Goal: Task Accomplishment & Management: Manage account settings

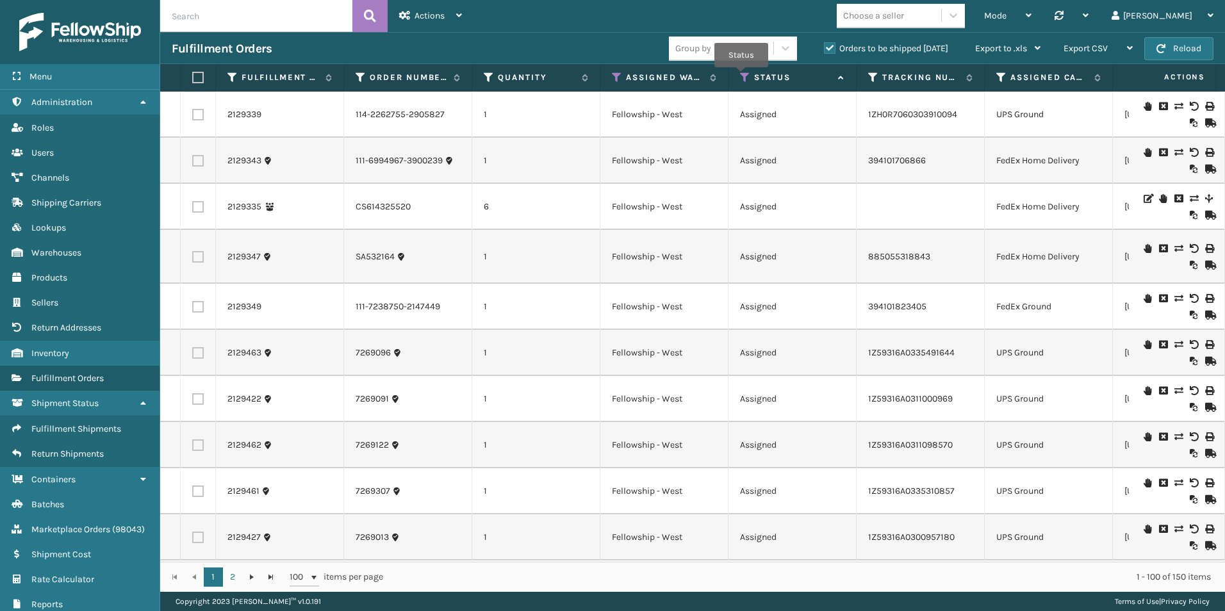
drag, startPoint x: 741, startPoint y: 76, endPoint x: 748, endPoint y: 79, distance: 6.9
click at [741, 75] on icon at bounding box center [745, 78] width 10 height 12
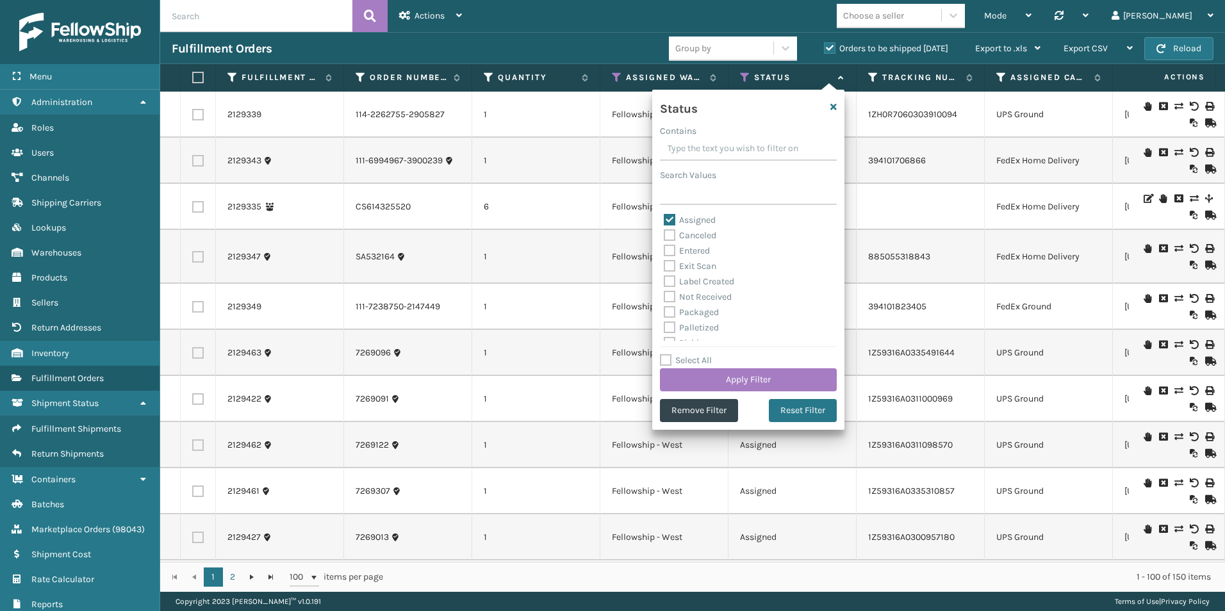
click at [670, 215] on label "Assigned" at bounding box center [690, 220] width 52 height 11
click at [665, 215] on input "Assigned" at bounding box center [664, 217] width 1 height 8
checkbox input "false"
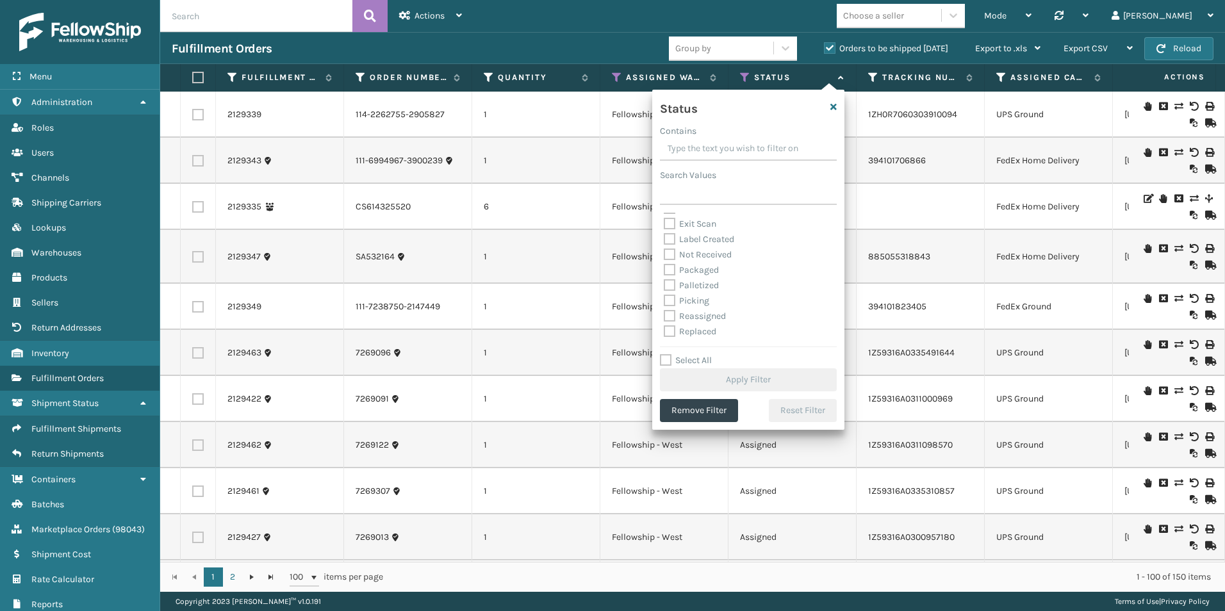
scroll to position [64, 0]
click at [668, 278] on label "Picking" at bounding box center [686, 279] width 45 height 11
click at [665, 278] on input "Picking" at bounding box center [664, 276] width 1 height 8
checkbox input "true"
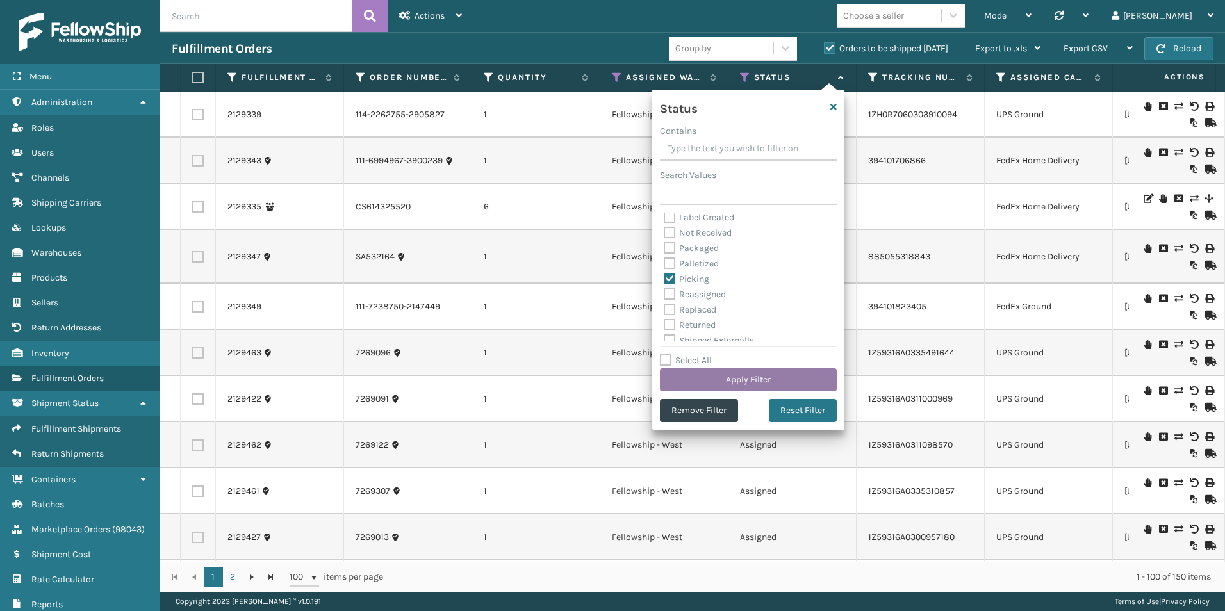
click at [744, 384] on button "Apply Filter" at bounding box center [748, 379] width 177 height 23
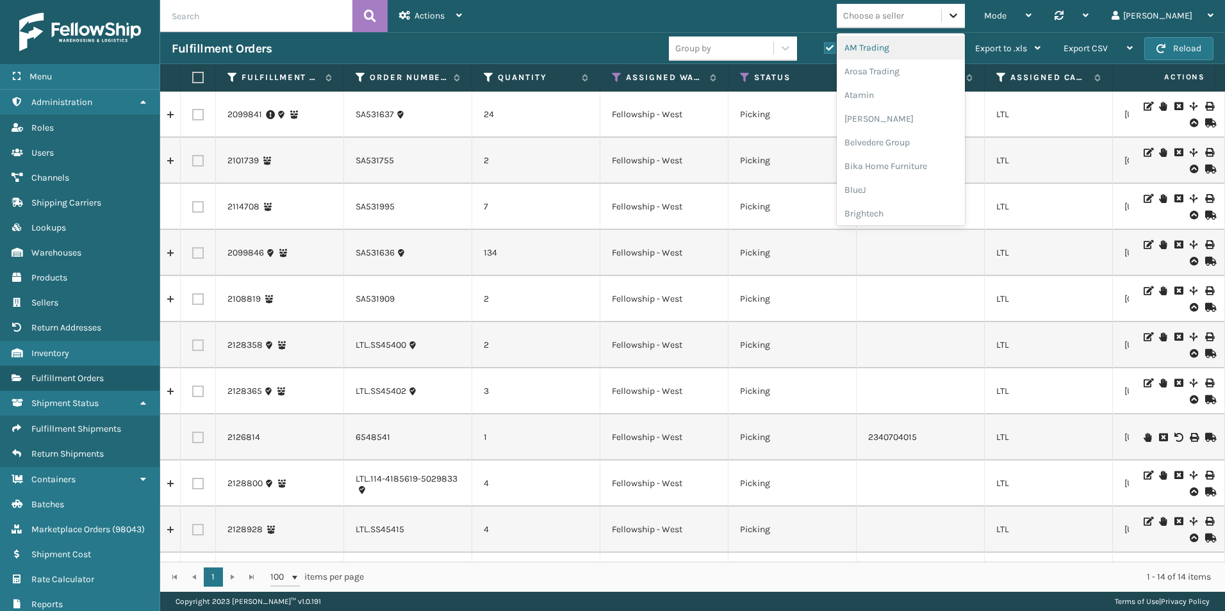
click at [965, 13] on div "Choose a seller" at bounding box center [901, 16] width 128 height 24
click at [930, 176] on div "Koolmore" at bounding box center [901, 178] width 128 height 24
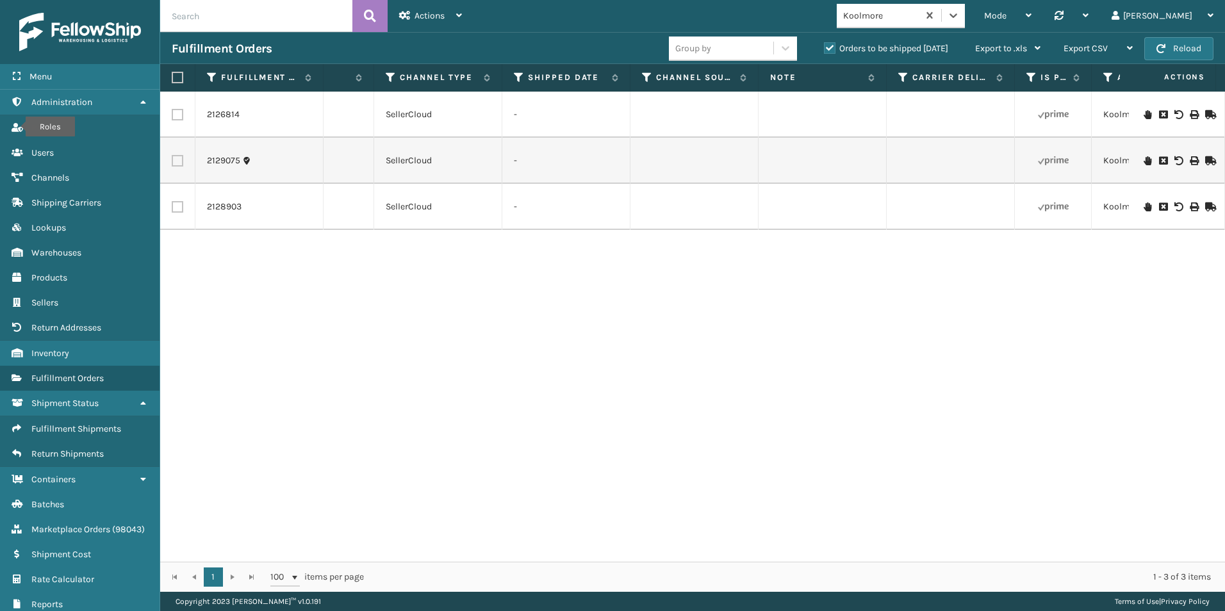
scroll to position [0, 0]
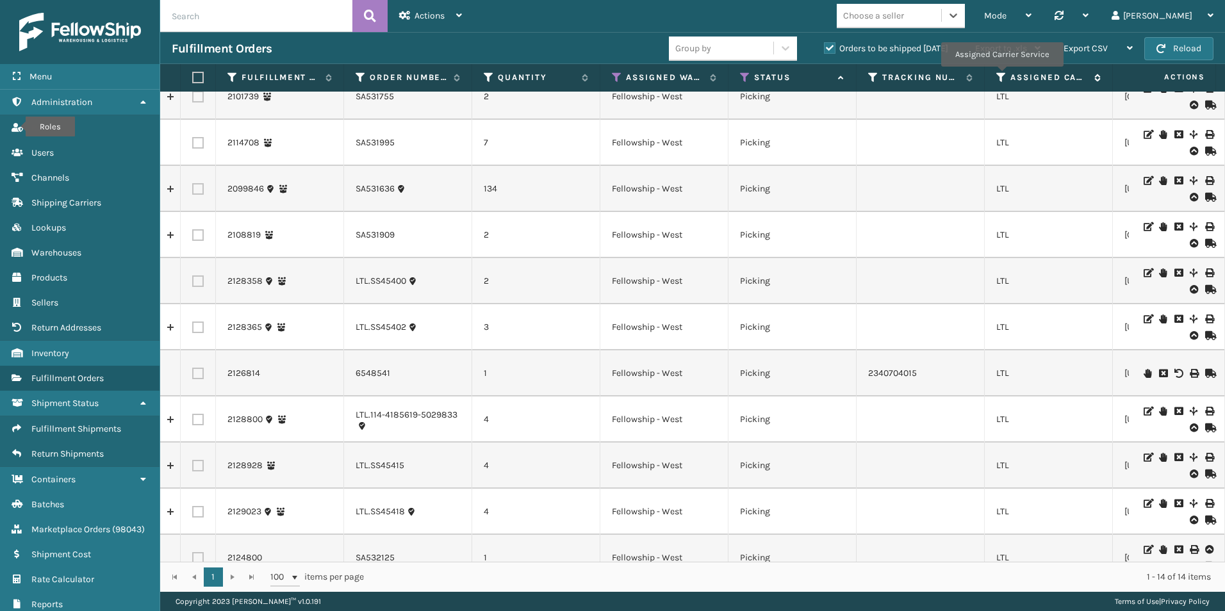
click at [1002, 76] on icon at bounding box center [1002, 78] width 10 height 12
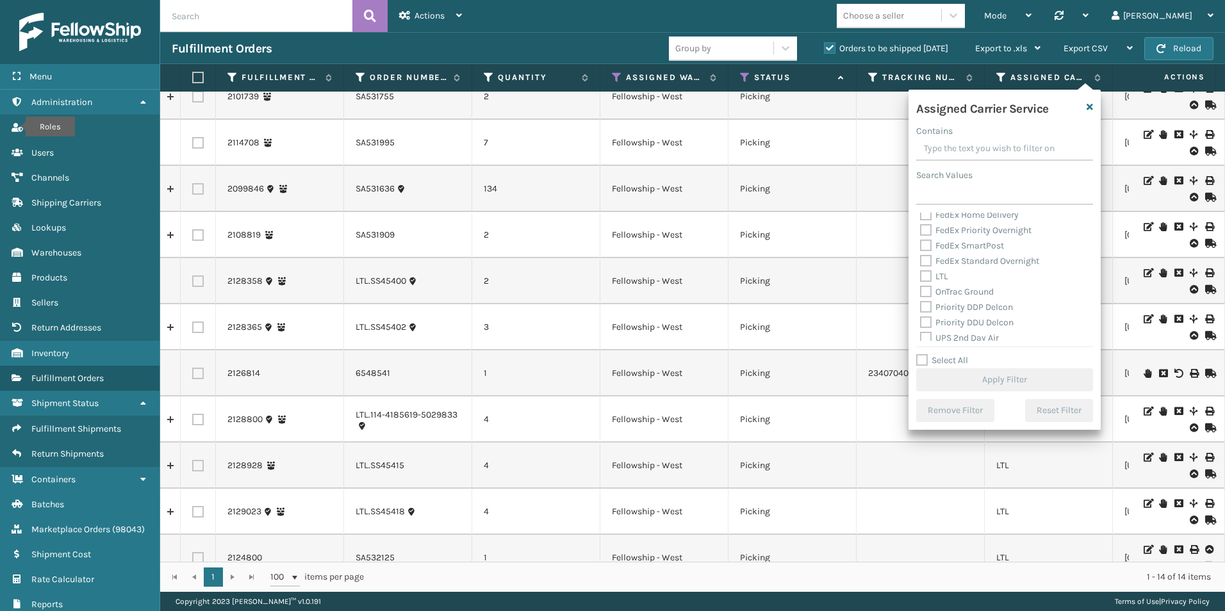
click at [925, 274] on label "LTL" at bounding box center [934, 276] width 28 height 11
click at [921, 274] on input "LTL" at bounding box center [920, 273] width 1 height 8
checkbox input "true"
click at [982, 378] on button "Apply Filter" at bounding box center [1004, 379] width 177 height 23
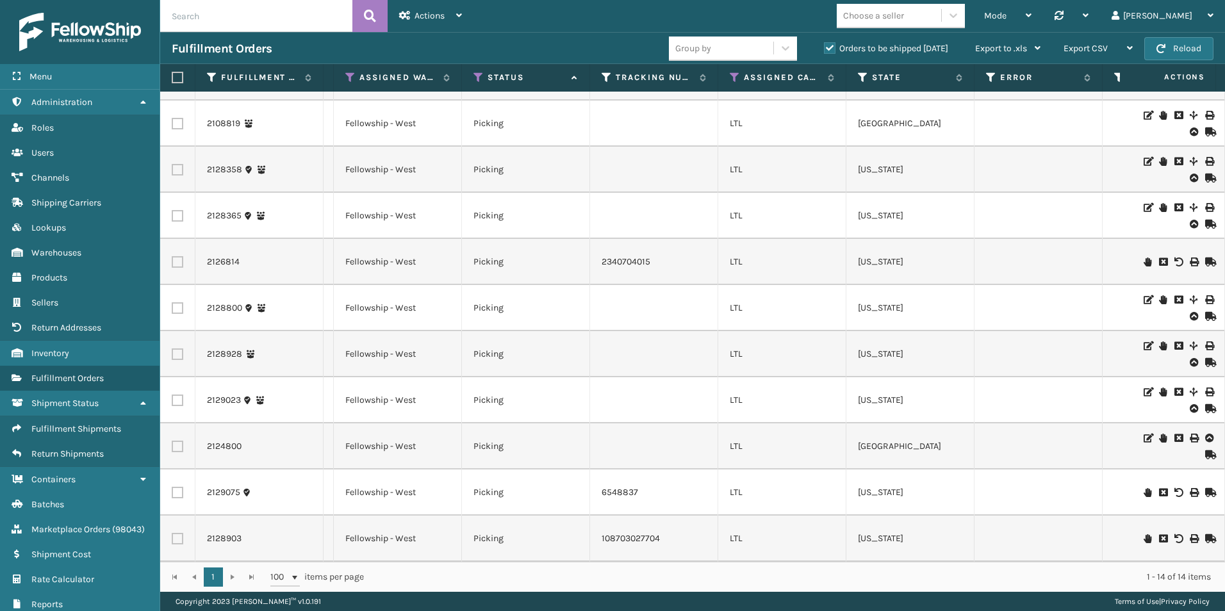
scroll to position [0, 224]
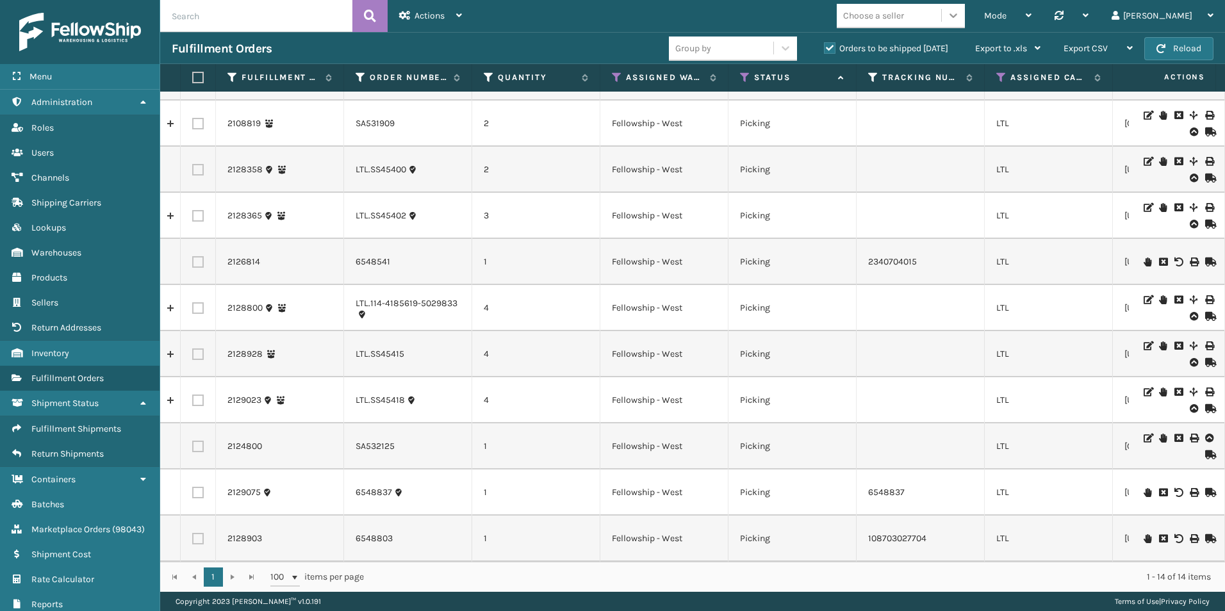
click at [960, 13] on icon at bounding box center [953, 15] width 13 height 13
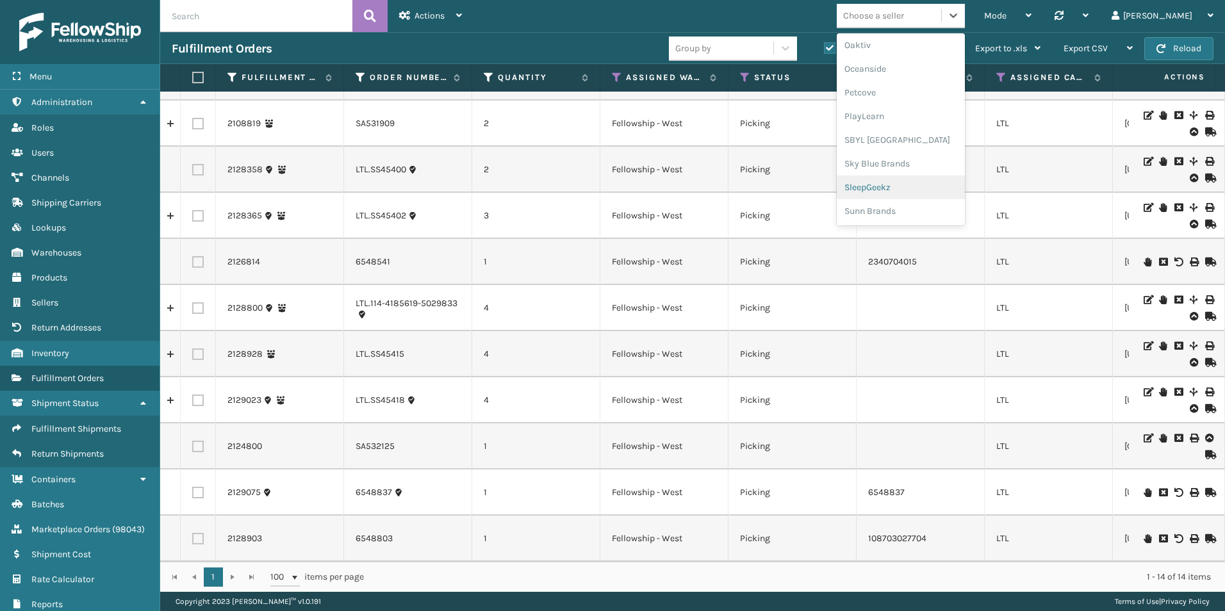
click at [936, 188] on div "SleepGeekz" at bounding box center [901, 188] width 128 height 24
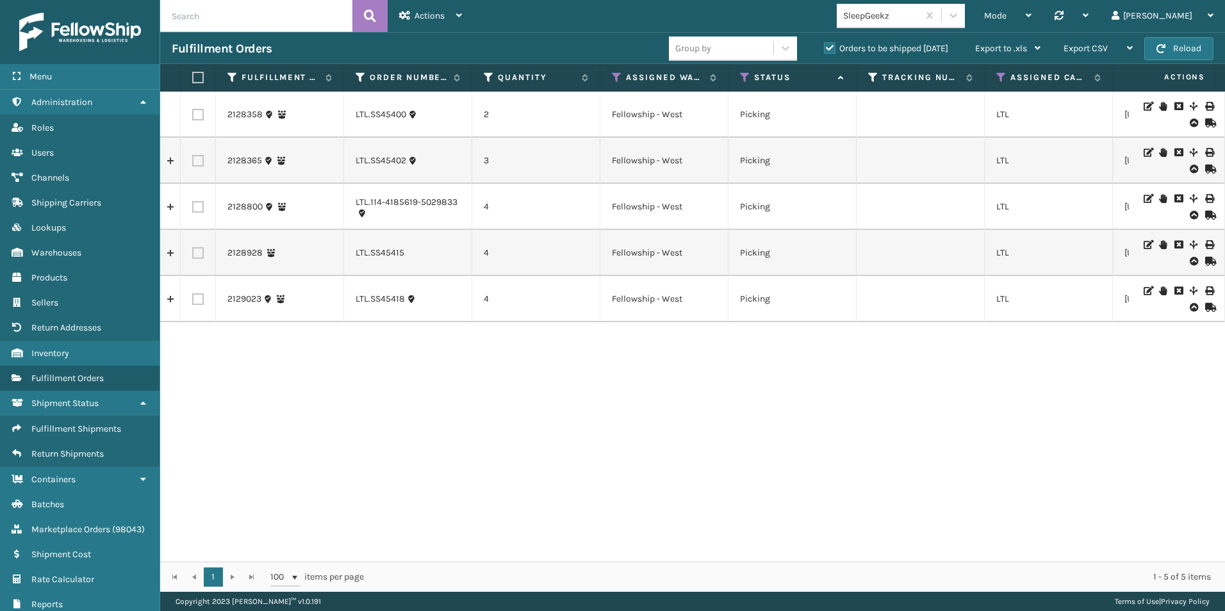
click at [1159, 288] on icon at bounding box center [1163, 290] width 8 height 9
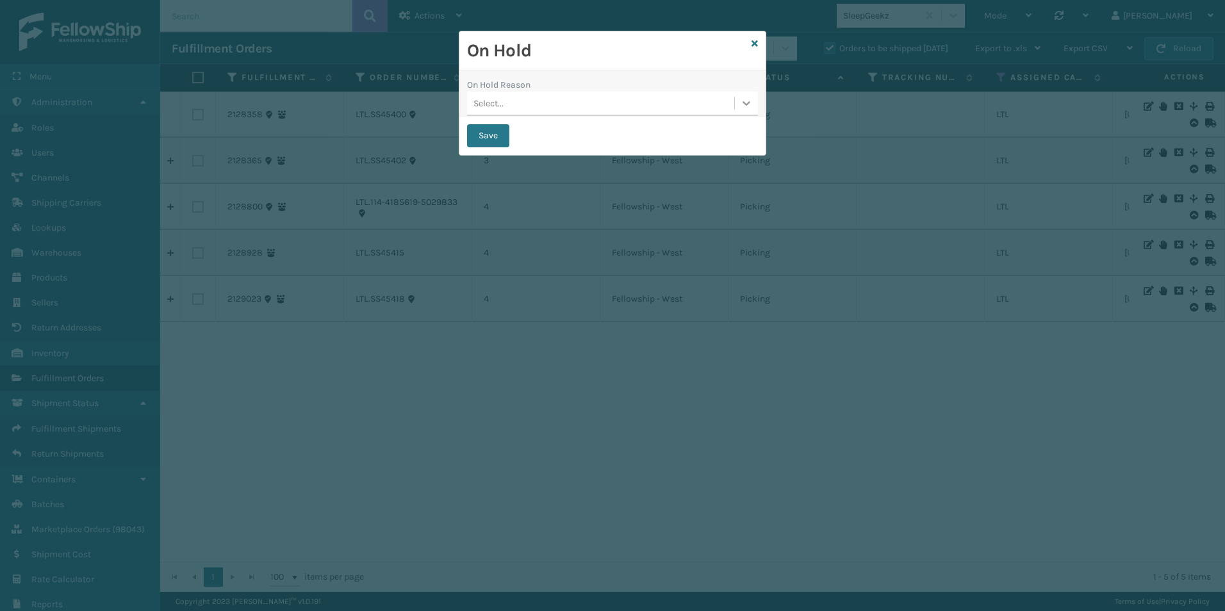
click at [754, 104] on div at bounding box center [746, 103] width 23 height 23
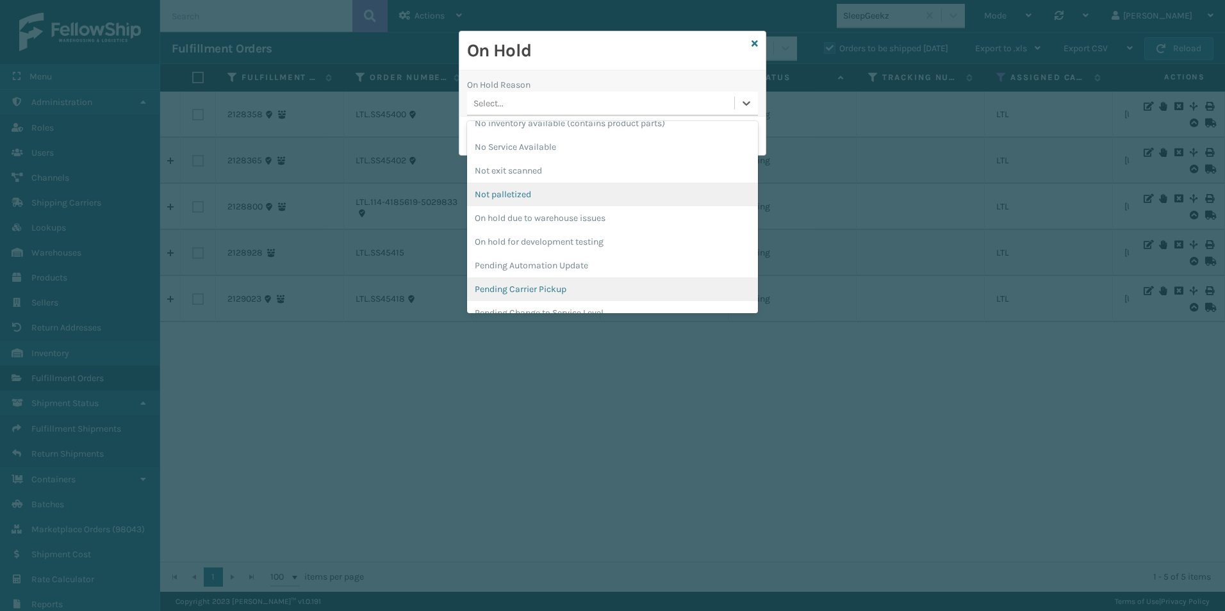
scroll to position [406, 0]
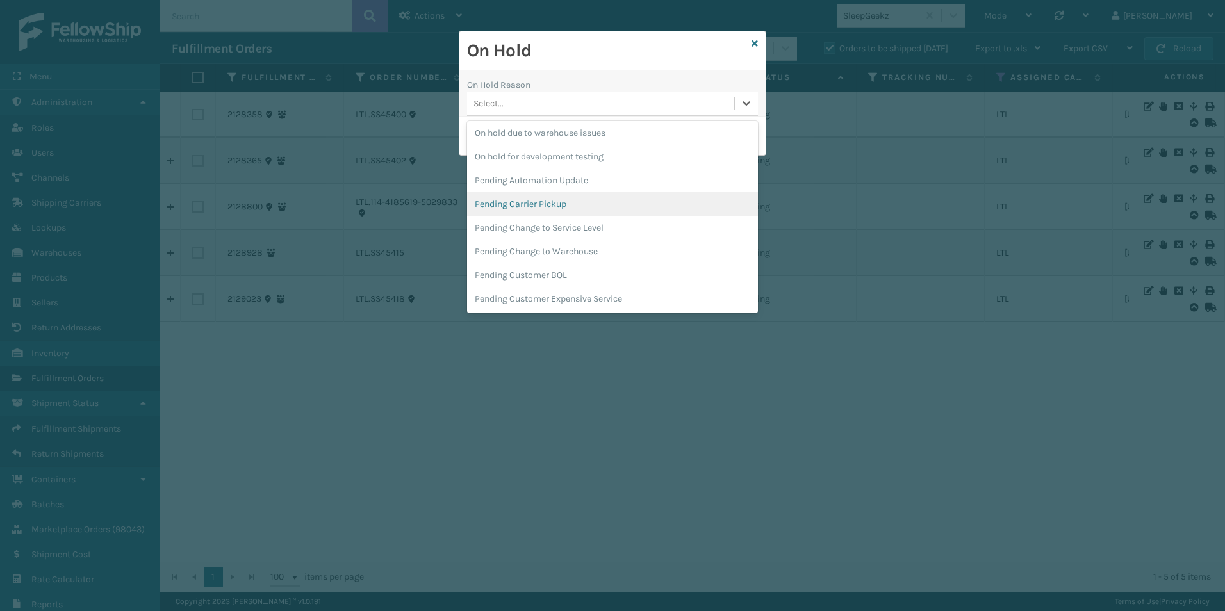
click at [563, 206] on div "Pending Carrier Pickup" at bounding box center [612, 204] width 291 height 24
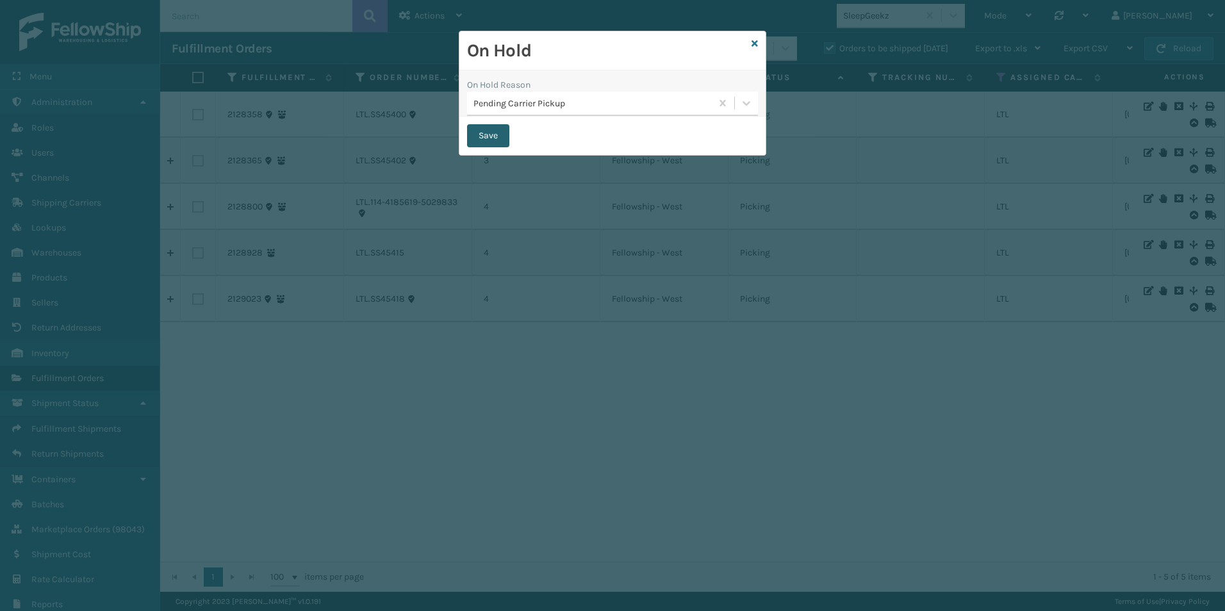
click at [494, 136] on button "Save" at bounding box center [488, 135] width 42 height 23
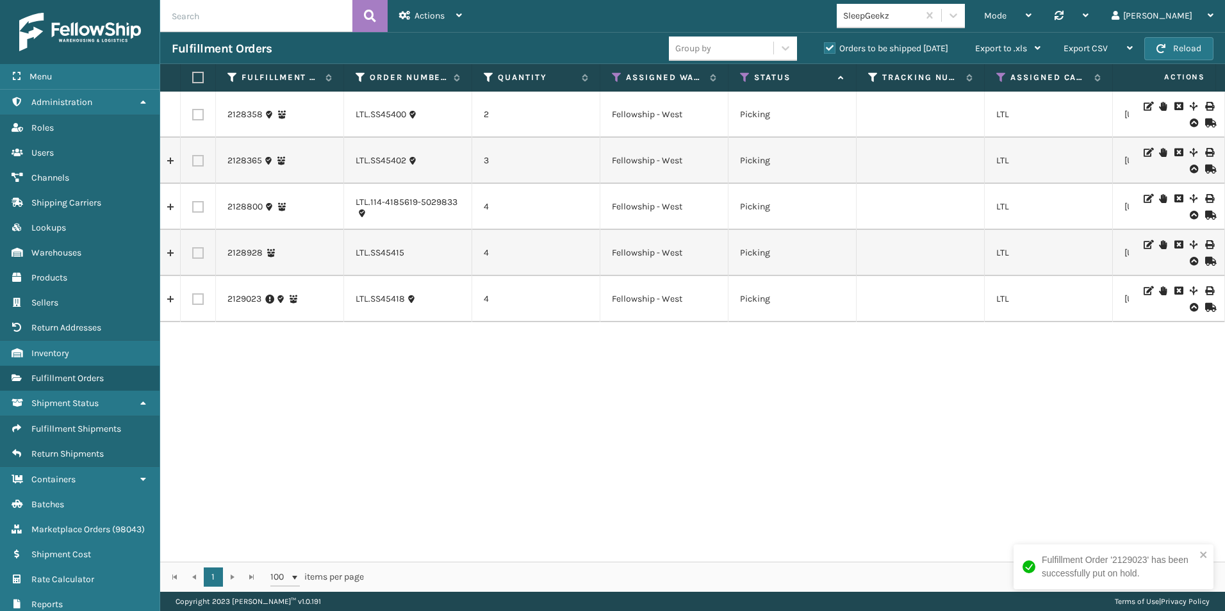
click at [1159, 244] on icon at bounding box center [1163, 244] width 8 height 9
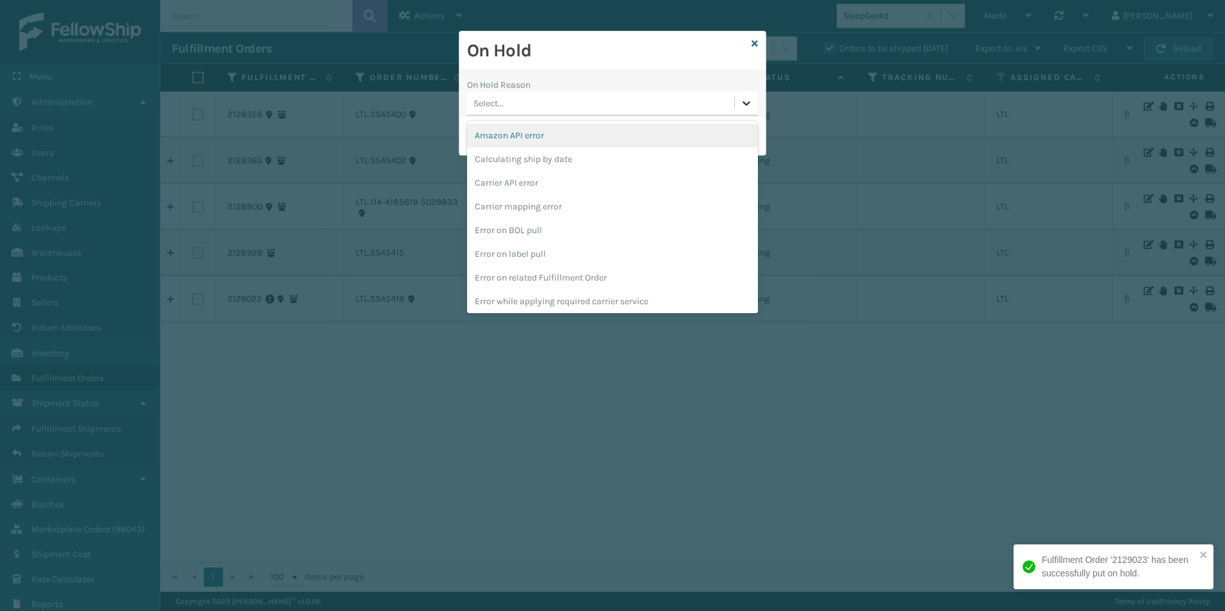
click at [756, 104] on div at bounding box center [746, 103] width 23 height 23
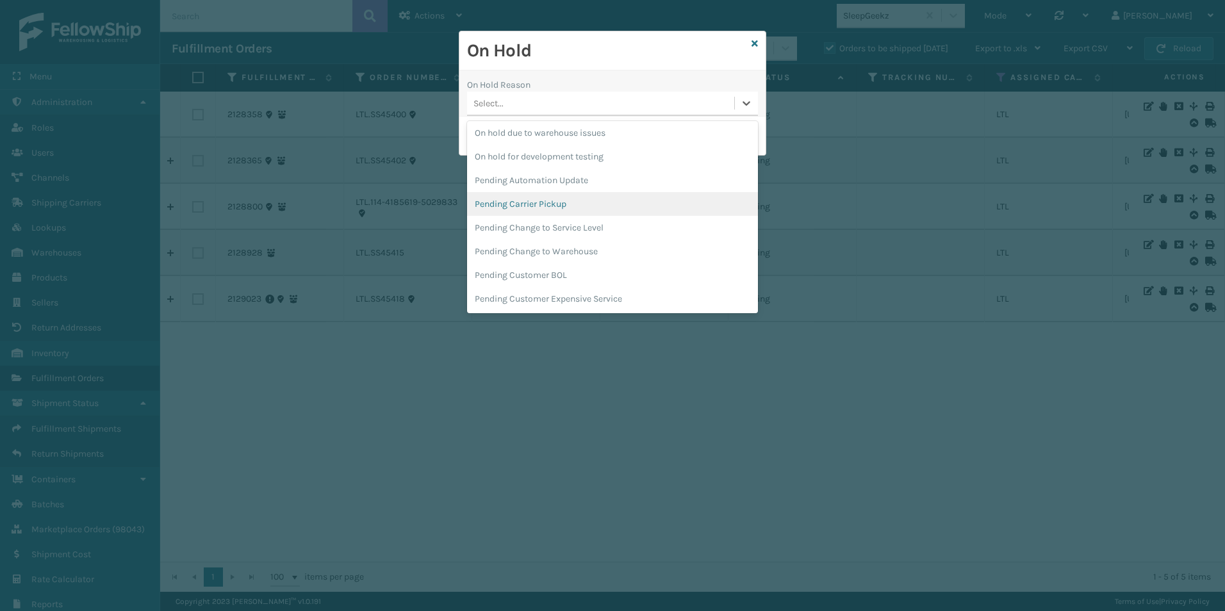
click at [564, 206] on div "Pending Carrier Pickup" at bounding box center [612, 204] width 291 height 24
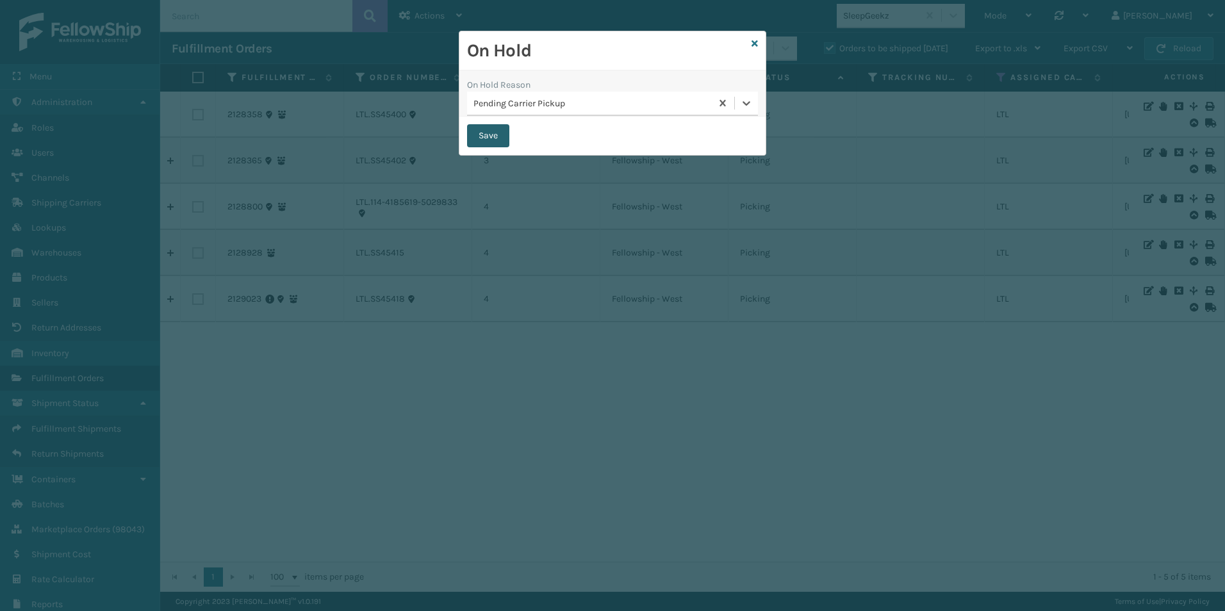
click at [488, 131] on button "Save" at bounding box center [488, 135] width 42 height 23
